Goal: Check status: Check status

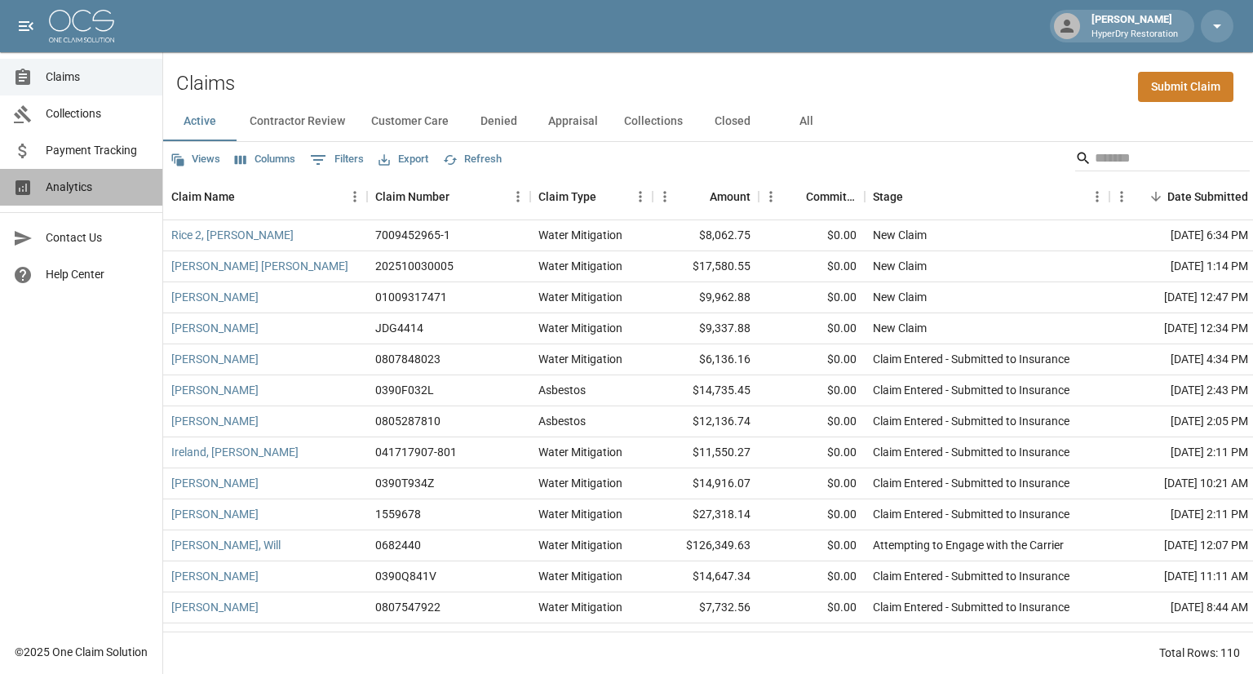
click at [82, 193] on span "Analytics" at bounding box center [98, 187] width 104 height 17
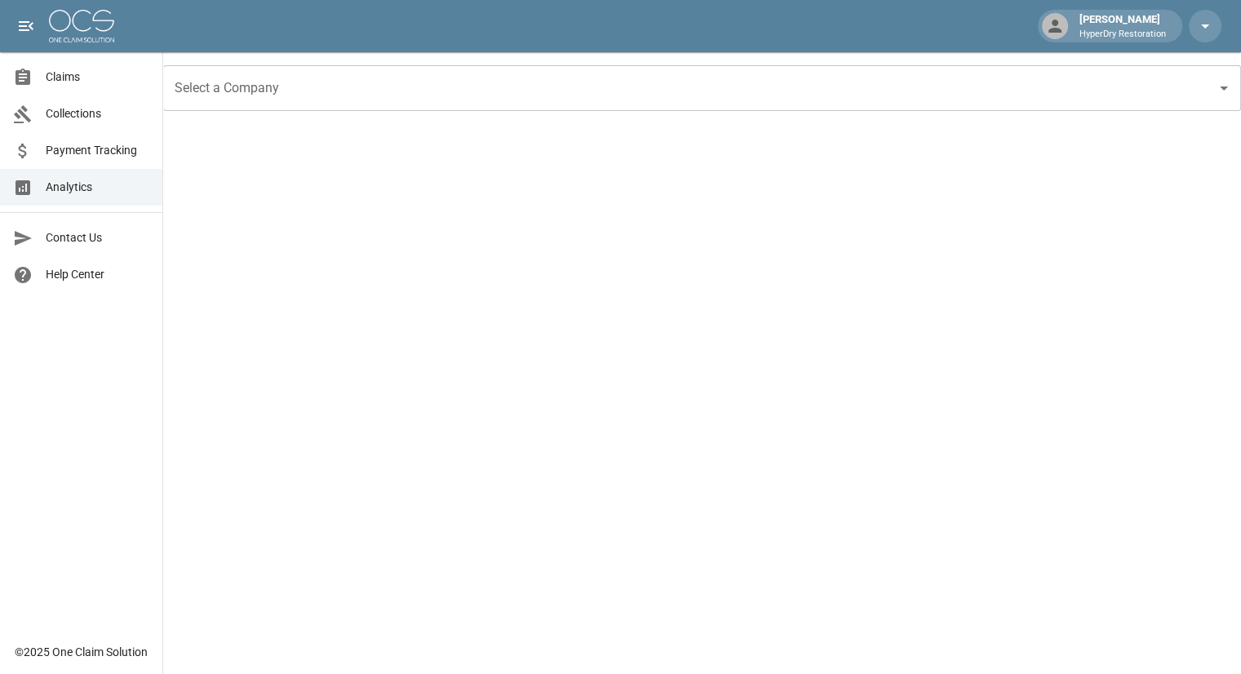
click at [118, 148] on span "Payment Tracking" at bounding box center [98, 150] width 104 height 17
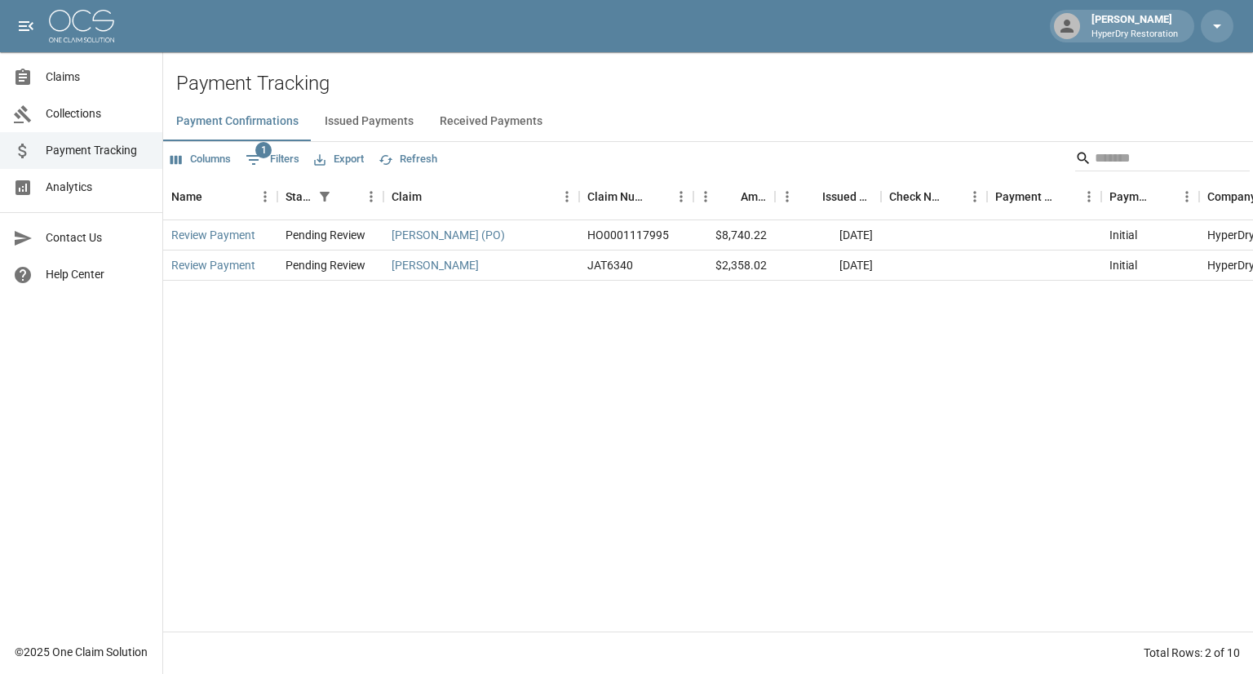
click at [523, 116] on button "Received Payments" at bounding box center [491, 121] width 129 height 39
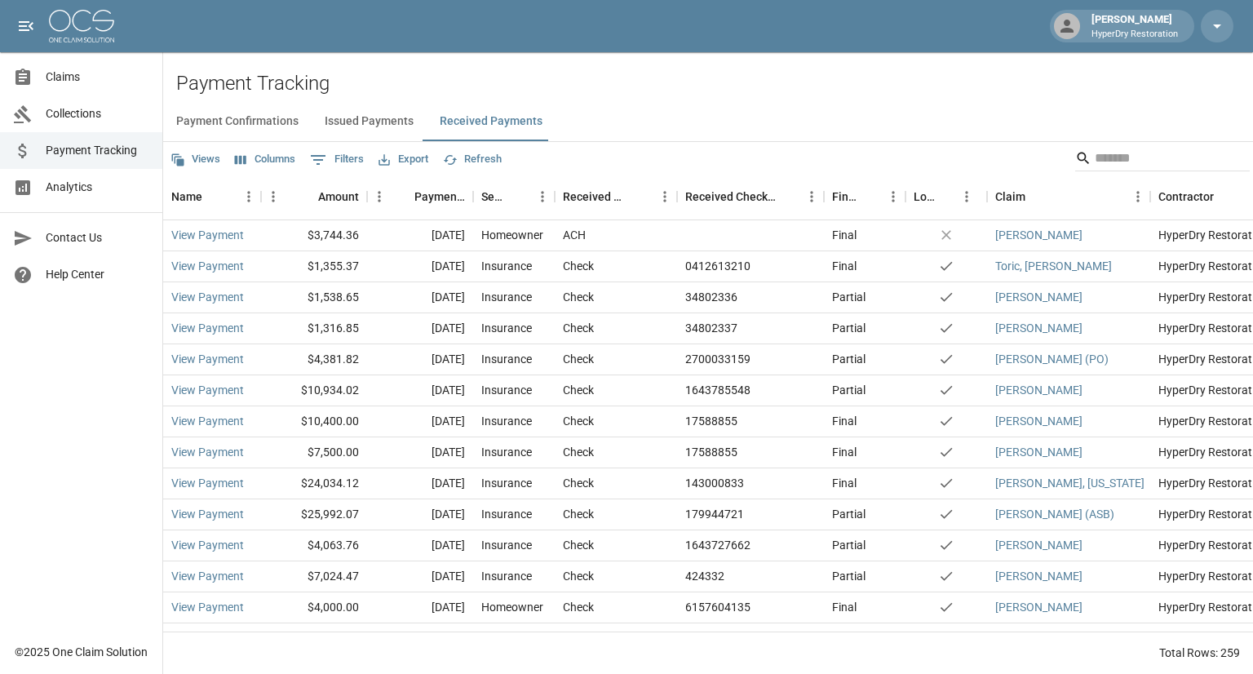
click at [86, 73] on span "Claims" at bounding box center [98, 77] width 104 height 17
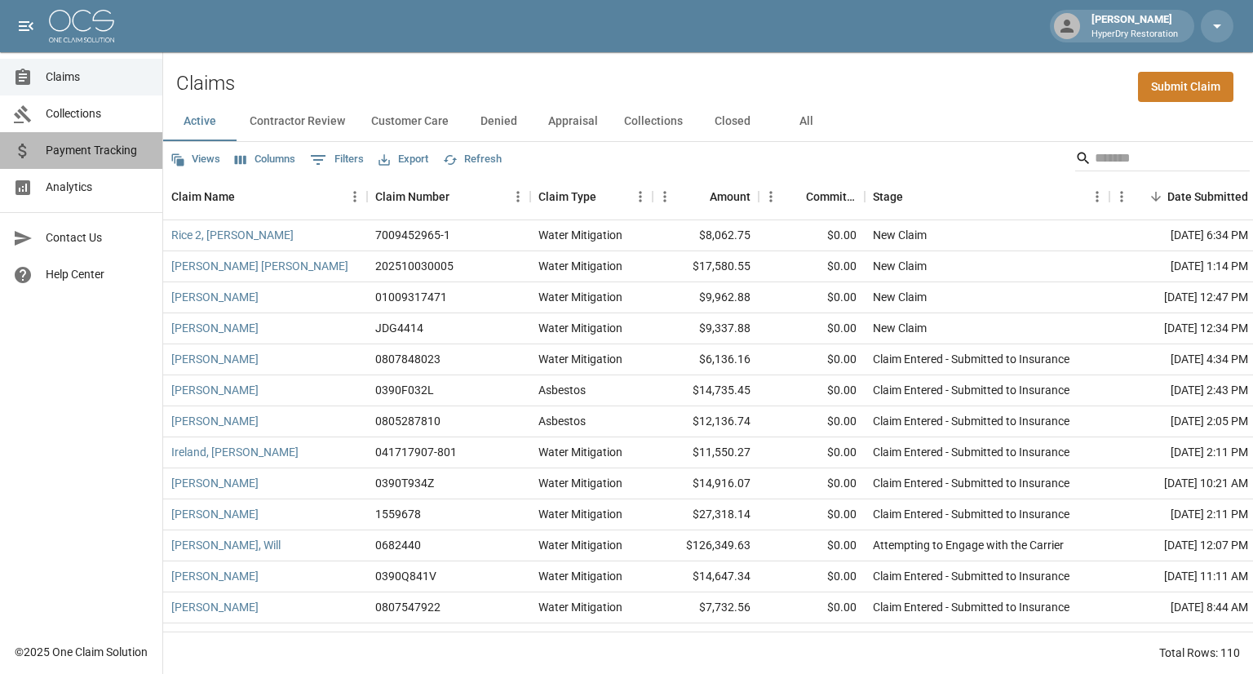
click at [102, 161] on link "Payment Tracking" at bounding box center [81, 150] width 162 height 37
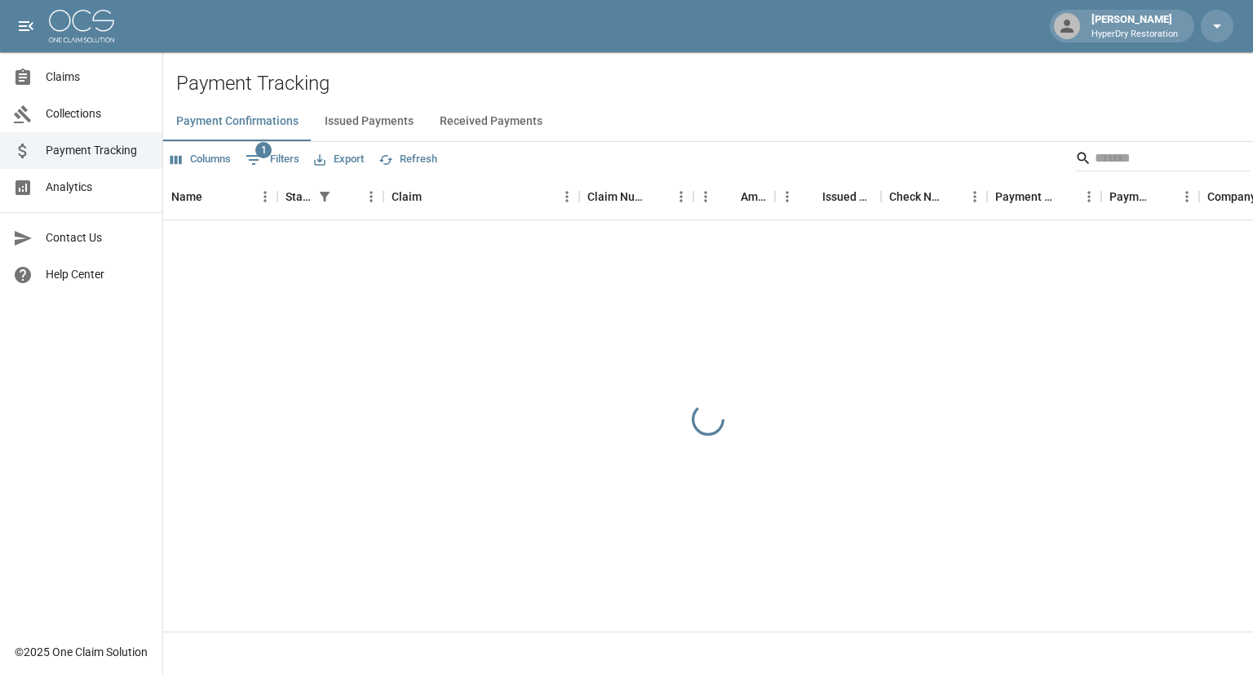
click at [486, 126] on button "Received Payments" at bounding box center [491, 121] width 129 height 39
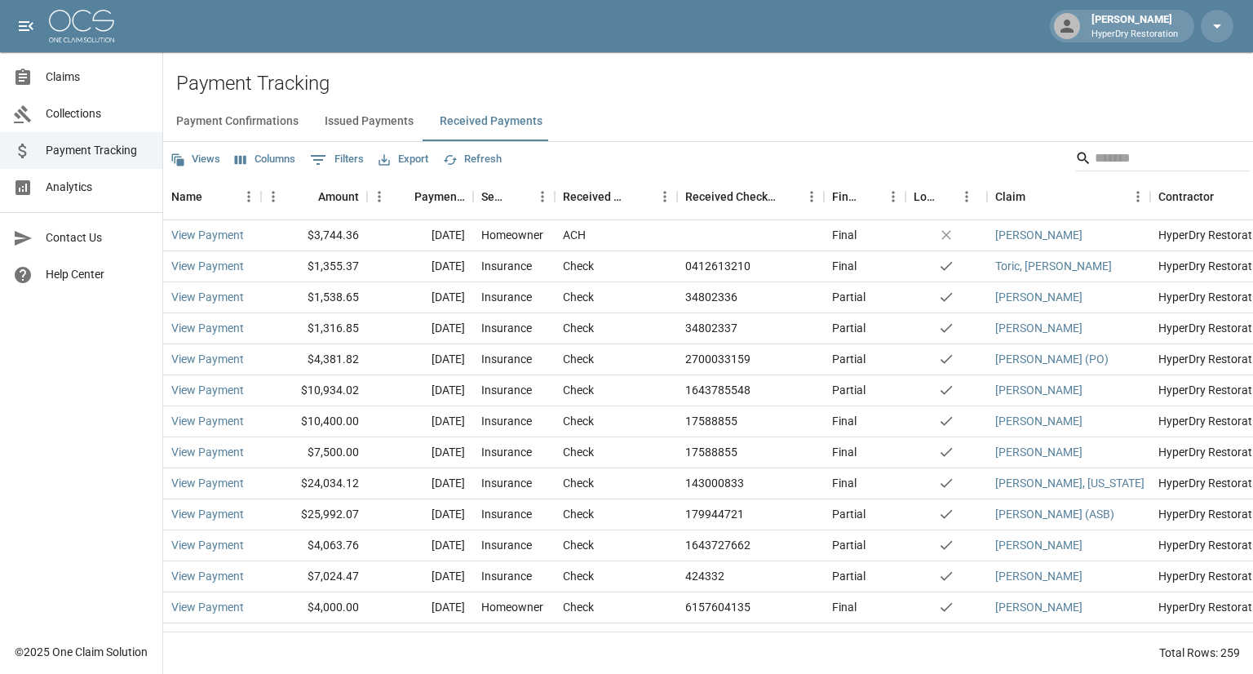
click at [73, 66] on link "Claims" at bounding box center [81, 77] width 162 height 37
